Goal: Information Seeking & Learning: Learn about a topic

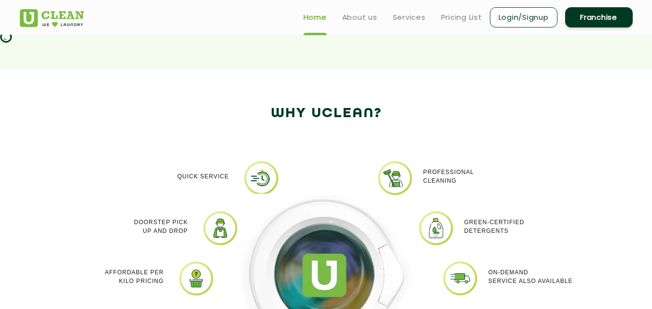
scroll to position [490, 0]
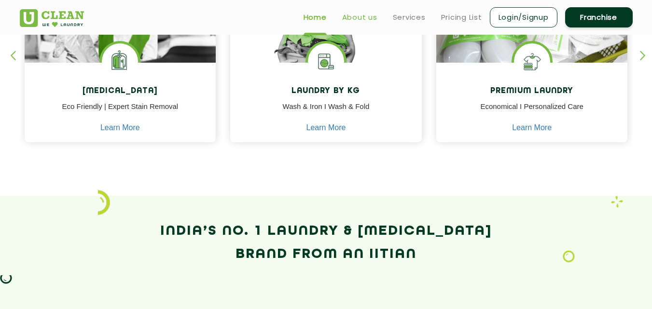
click at [355, 18] on link "About us" at bounding box center [359, 18] width 35 height 12
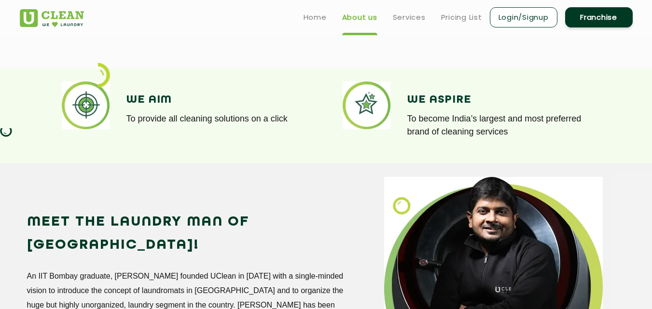
scroll to position [676, 0]
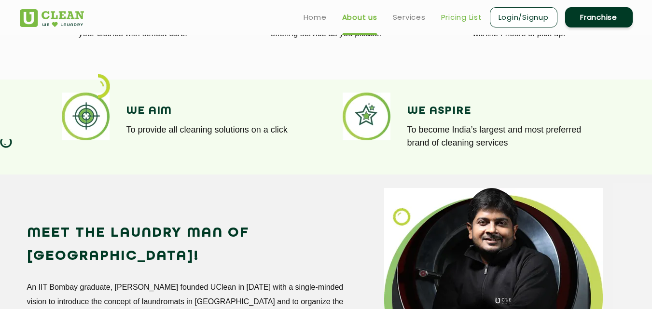
click at [475, 17] on link "Pricing List" at bounding box center [461, 18] width 41 height 12
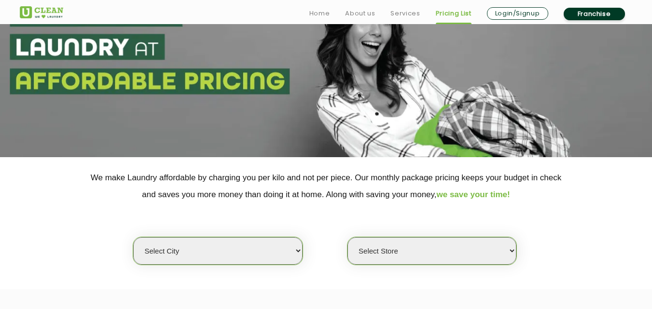
scroll to position [193, 0]
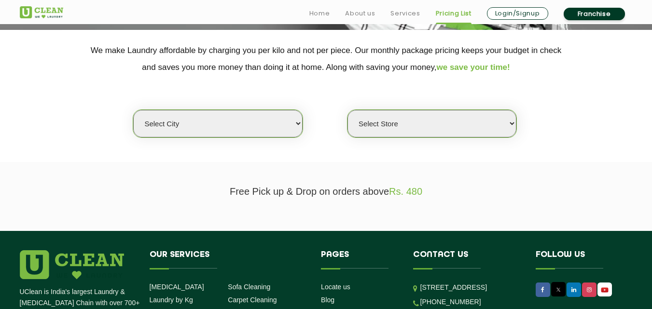
click at [297, 124] on select "Select city" at bounding box center [217, 124] width 169 height 28
select select "4"
click at [133, 110] on select "Select city [GEOGRAPHIC_DATA] [GEOGRAPHIC_DATA] [GEOGRAPHIC_DATA] [GEOGRAPHIC_D…" at bounding box center [217, 124] width 169 height 28
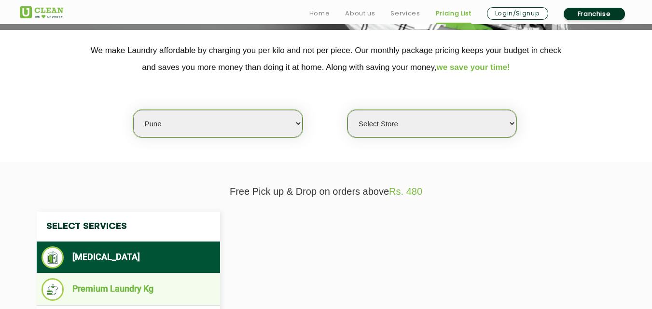
select select "0"
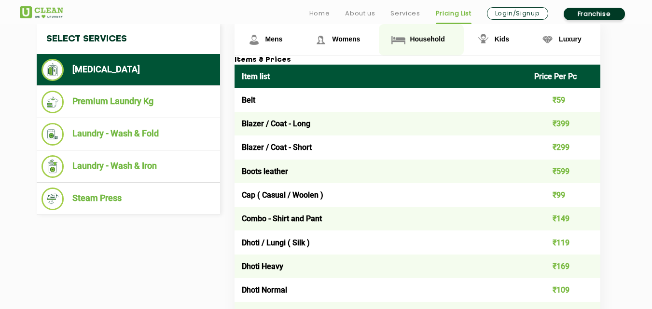
scroll to position [386, 0]
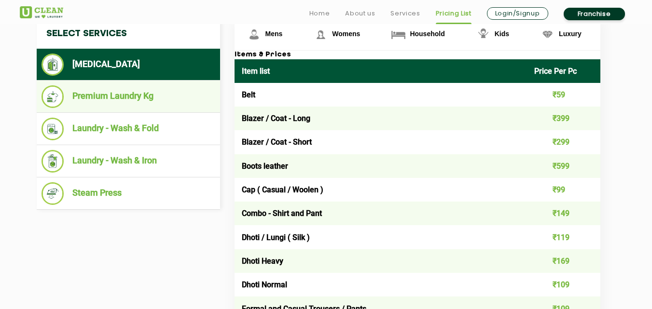
click at [130, 98] on li "Premium Laundry Kg" at bounding box center [129, 96] width 174 height 23
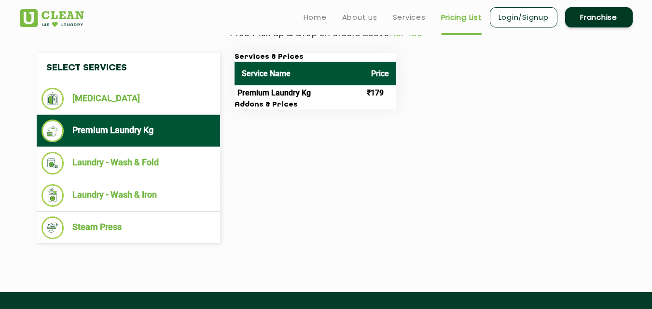
scroll to position [338, 0]
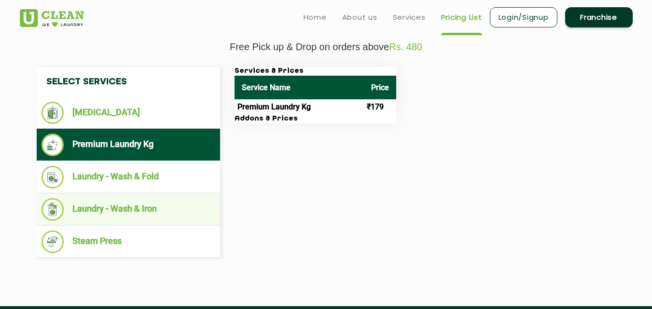
click at [108, 202] on li "Laundry - Wash & Iron" at bounding box center [129, 209] width 174 height 23
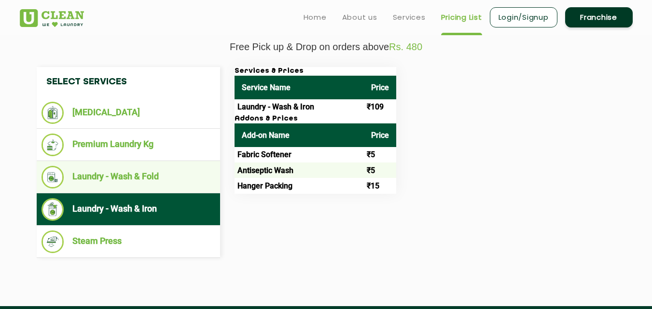
click at [115, 182] on li "Laundry - Wash & Fold" at bounding box center [129, 177] width 174 height 23
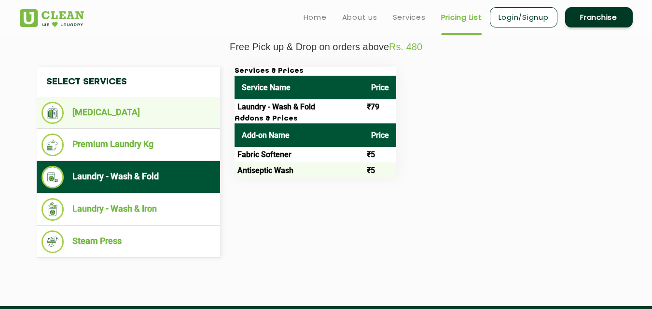
click at [114, 114] on li "[MEDICAL_DATA]" at bounding box center [129, 113] width 174 height 22
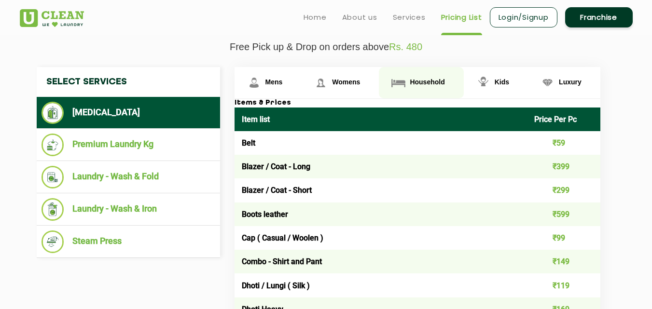
click at [434, 78] on link "Household" at bounding box center [421, 82] width 84 height 31
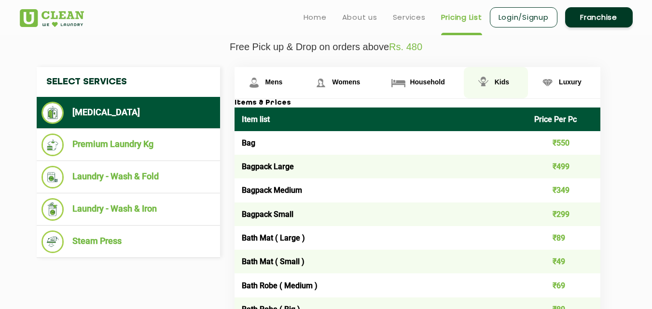
click at [502, 88] on link "Kids" at bounding box center [496, 82] width 64 height 31
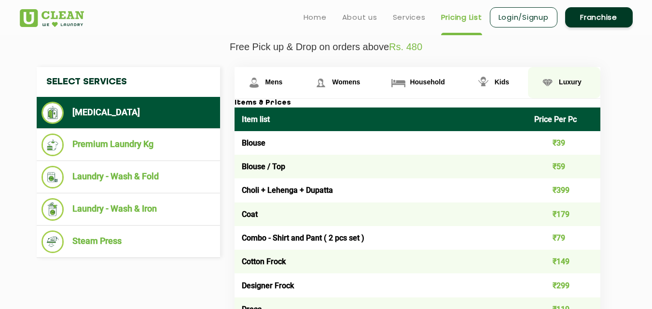
click at [552, 84] on img at bounding box center [547, 82] width 17 height 17
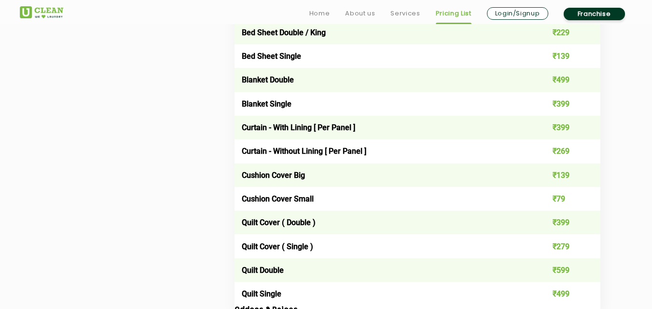
scroll to position [1641, 0]
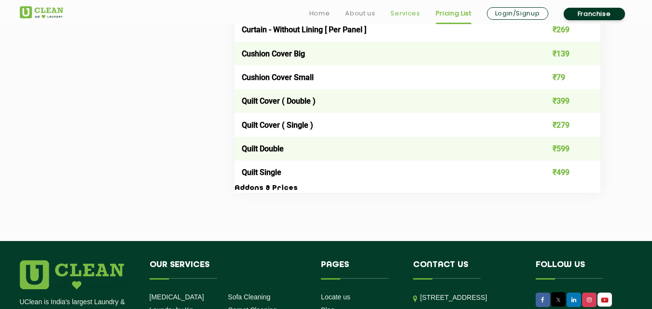
click at [415, 12] on link "Services" at bounding box center [405, 14] width 29 height 12
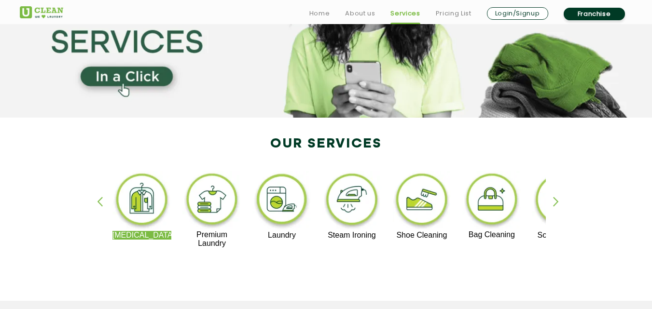
scroll to position [241, 0]
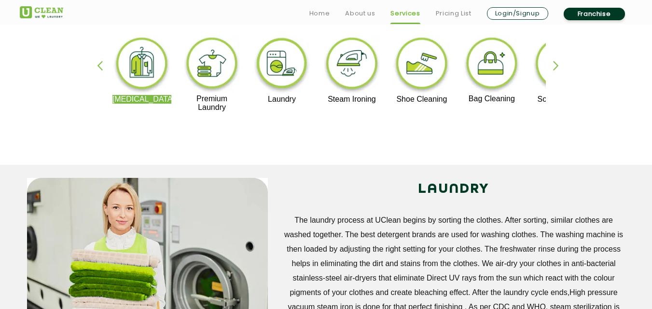
click at [557, 64] on div "button" at bounding box center [560, 74] width 14 height 27
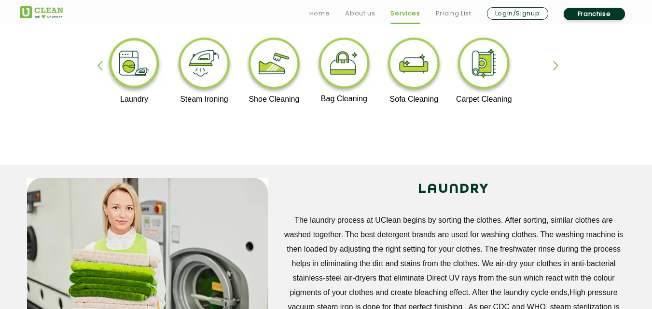
click at [557, 64] on div "button" at bounding box center [560, 74] width 14 height 27
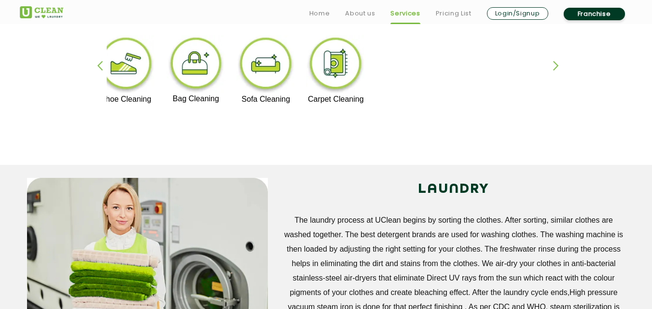
drag, startPoint x: 274, startPoint y: 70, endPoint x: 659, endPoint y: 70, distance: 385.2
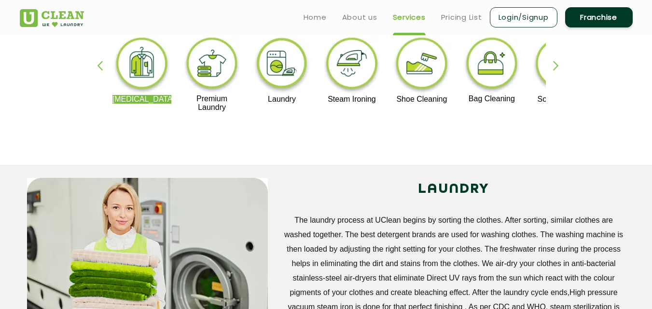
scroll to position [97, 0]
